Goal: Ask a question

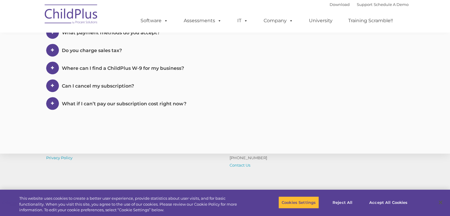
select select "MEDIUM"
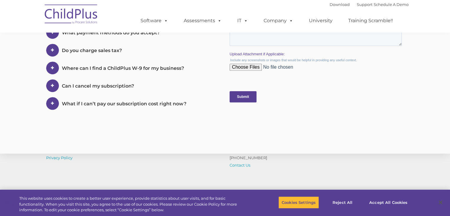
scroll to position [289, 0]
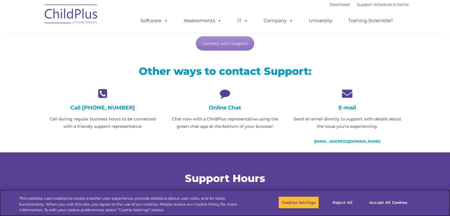
scroll to position [105, 0]
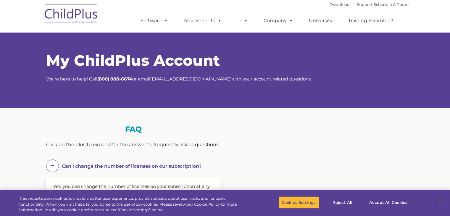
scroll to position [289, 0]
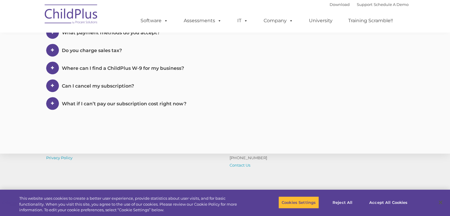
select select "MEDIUM"
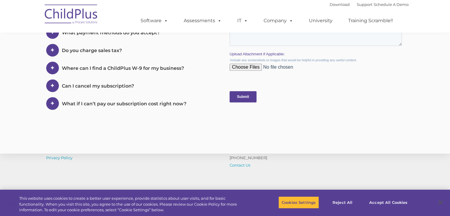
scroll to position [0, 0]
